Goal: Task Accomplishment & Management: Manage account settings

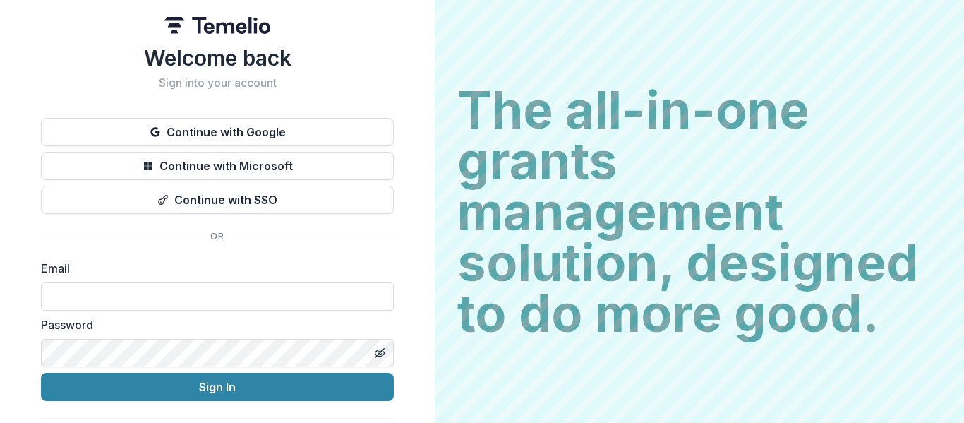
click at [219, 299] on input at bounding box center [217, 296] width 353 height 28
click at [253, 303] on input at bounding box center [217, 296] width 353 height 28
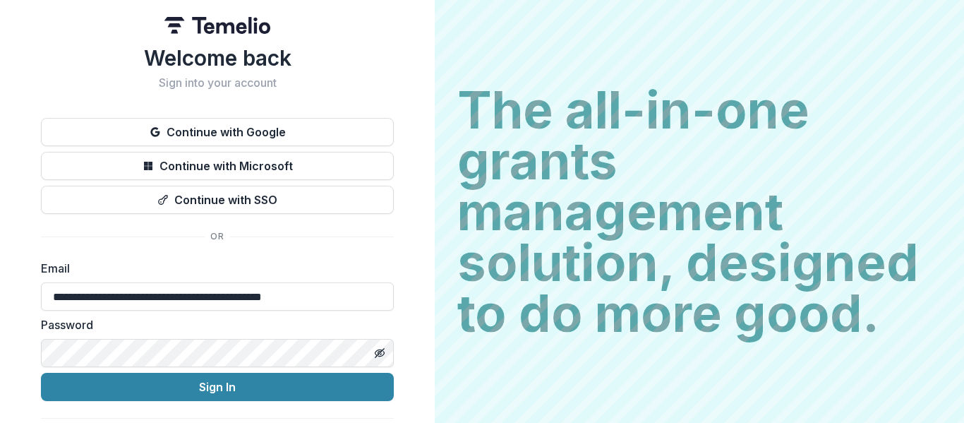
type input "**********"
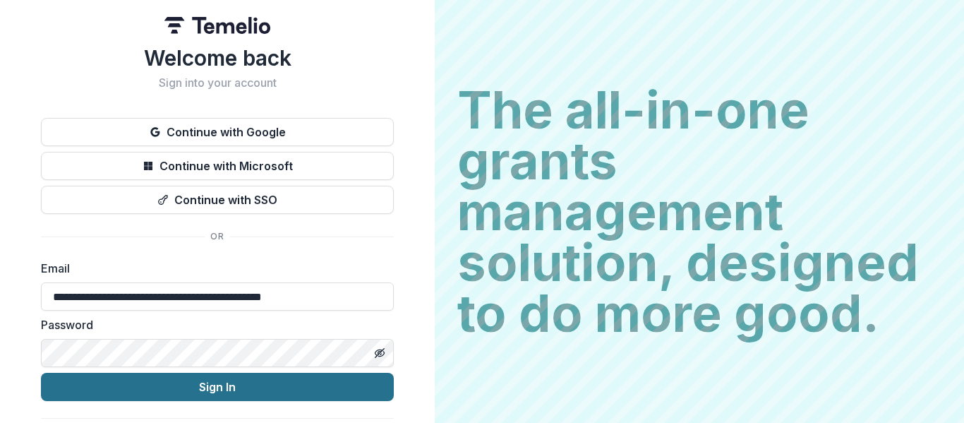
click at [213, 393] on button "Sign In" at bounding box center [217, 387] width 353 height 28
